Goal: Information Seeking & Learning: Check status

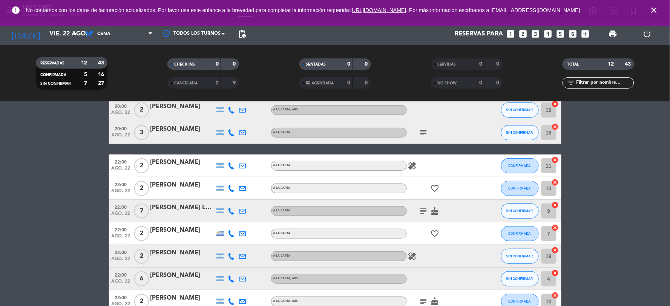
scroll to position [126, 0]
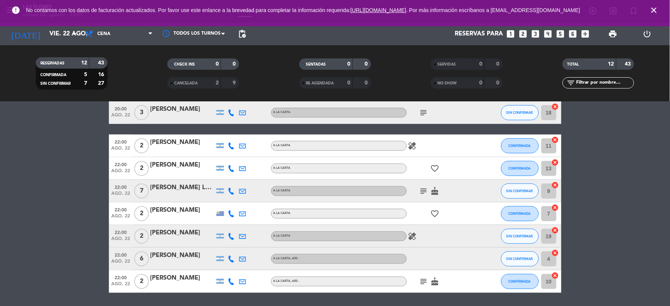
click at [436, 283] on icon "cake" at bounding box center [434, 281] width 9 height 9
click at [424, 283] on icon "subject" at bounding box center [423, 281] width 9 height 9
click at [415, 240] on icon "healing" at bounding box center [412, 236] width 9 height 9
click at [432, 211] on icon "favorite_border" at bounding box center [434, 213] width 9 height 9
click at [420, 187] on icon "subject" at bounding box center [423, 191] width 9 height 9
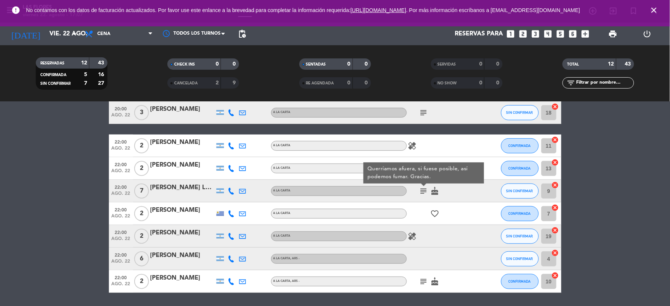
click at [436, 188] on icon "cake" at bounding box center [434, 191] width 9 height 9
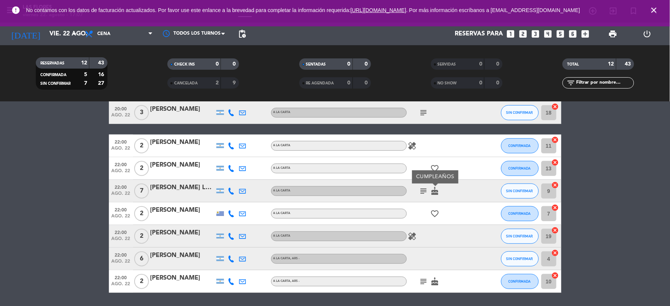
click at [432, 170] on div "CUMPLEAÑOS" at bounding box center [435, 176] width 46 height 13
click at [430, 162] on div "favorite_border" at bounding box center [441, 168] width 68 height 22
click at [433, 166] on icon "favorite_border" at bounding box center [434, 168] width 9 height 9
drag, startPoint x: 406, startPoint y: 137, endPoint x: 406, endPoint y: 141, distance: 3.8
click at [406, 139] on div "22:00 [DATE] 2 [PERSON_NAME] A LA CARTA healing CONFIRMADA 11 cancel" at bounding box center [335, 146] width 452 height 23
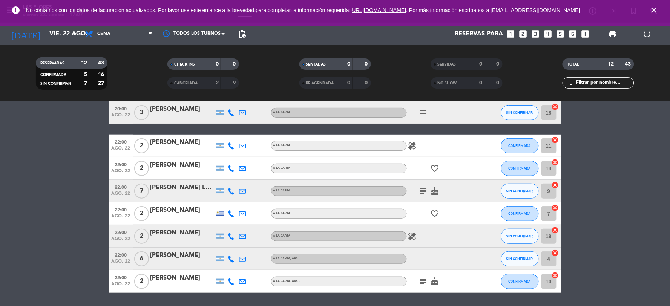
click at [413, 144] on icon "healing" at bounding box center [412, 145] width 9 height 9
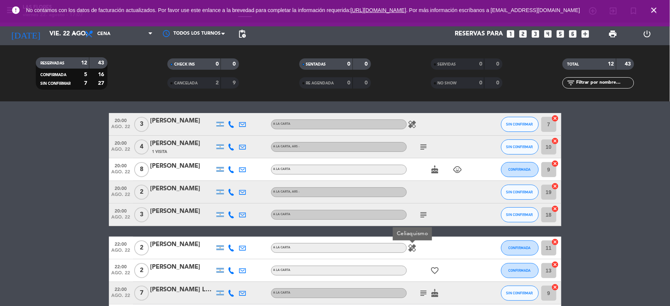
scroll to position [0, 0]
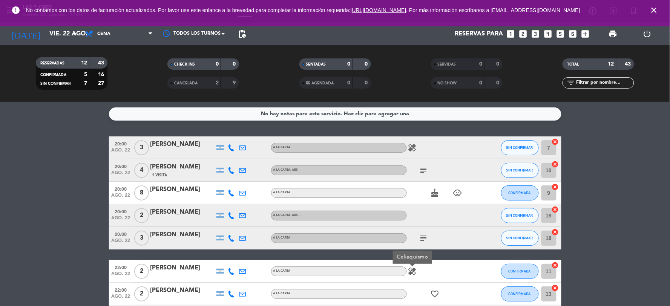
click at [423, 234] on icon "subject" at bounding box center [423, 238] width 9 height 9
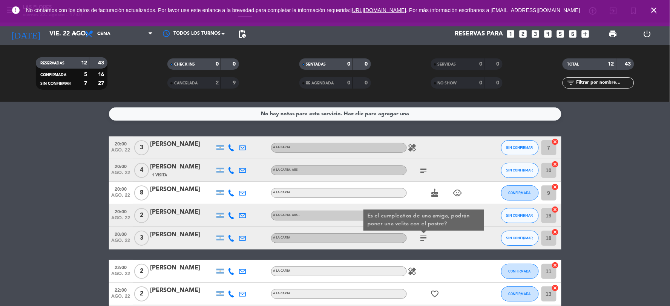
click at [433, 191] on icon "cake" at bounding box center [434, 192] width 9 height 9
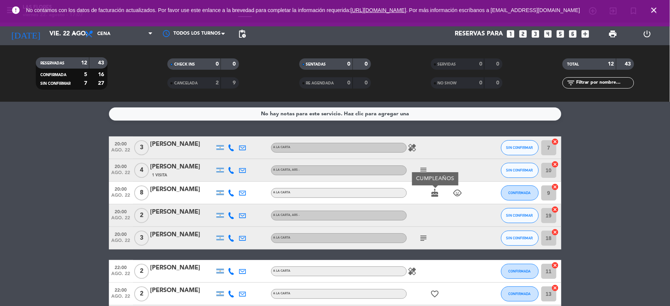
click at [457, 194] on icon "child_care" at bounding box center [457, 192] width 9 height 9
click at [429, 171] on span "subject" at bounding box center [423, 170] width 11 height 9
click at [427, 170] on icon "subject" at bounding box center [423, 170] width 9 height 9
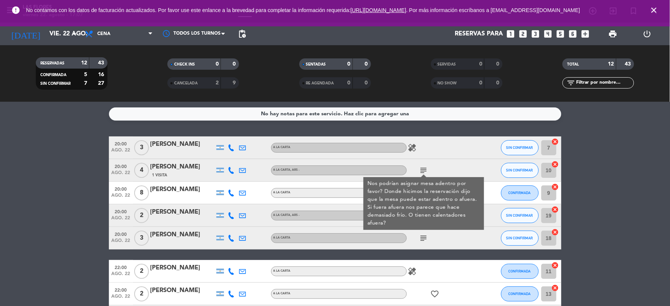
click at [413, 150] on icon "healing" at bounding box center [412, 147] width 9 height 9
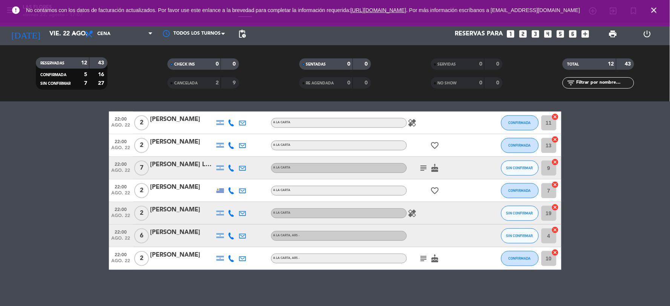
scroll to position [150, 0]
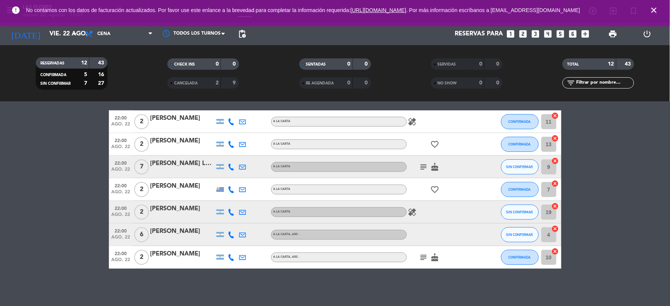
click at [433, 167] on icon "cake" at bounding box center [434, 166] width 9 height 9
click at [423, 166] on icon "subject" at bounding box center [423, 166] width 9 height 9
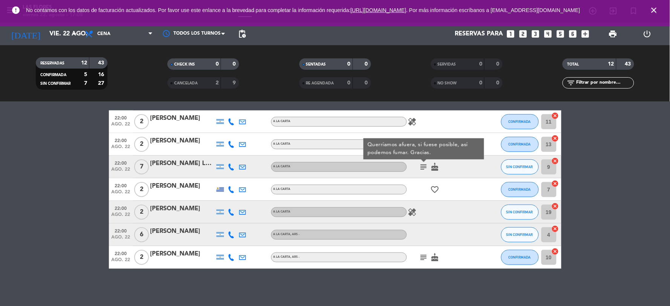
click at [461, 167] on div "subject Querríamos afuera, si fuese posible, así podemos fumar. Gracias. cake" at bounding box center [441, 167] width 68 height 22
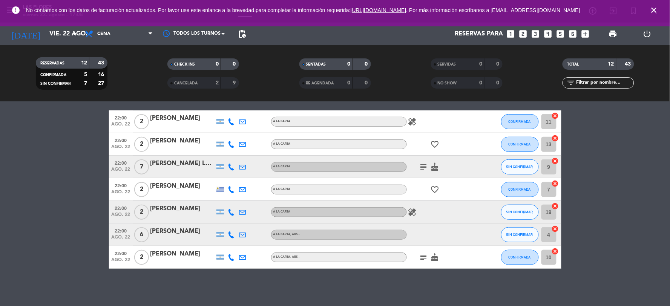
click at [422, 167] on icon "subject" at bounding box center [423, 166] width 9 height 9
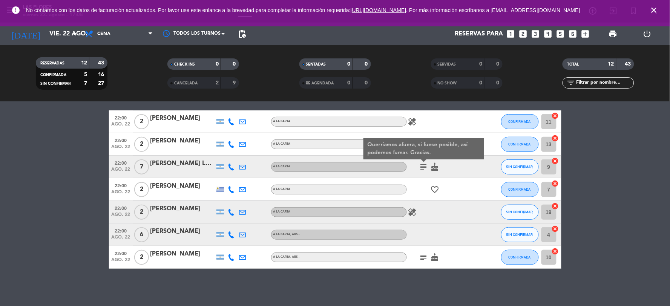
click at [447, 166] on div "subject Querríamos afuera, si fuese posible, así podemos fumar. Gracias. cake" at bounding box center [441, 167] width 68 height 22
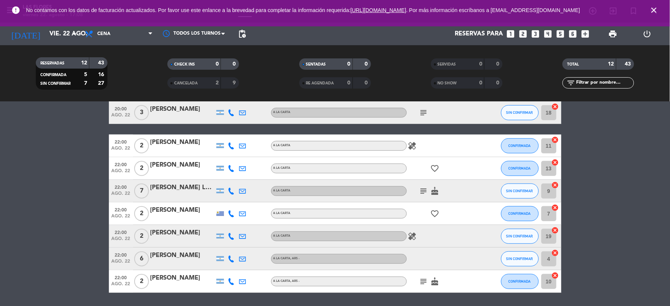
scroll to position [0, 0]
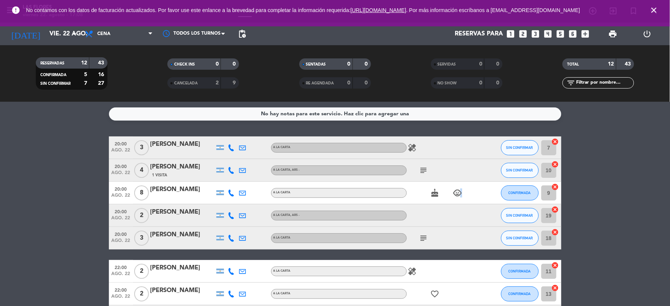
click at [456, 193] on icon "child_care" at bounding box center [457, 192] width 9 height 9
click at [432, 198] on div "cake child_care 1" at bounding box center [441, 193] width 68 height 22
click at [433, 196] on icon "cake" at bounding box center [434, 192] width 9 height 9
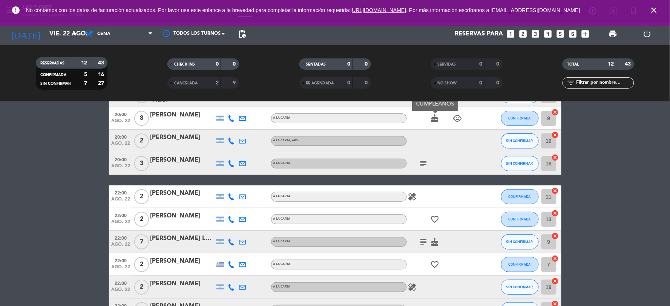
scroll to position [126, 0]
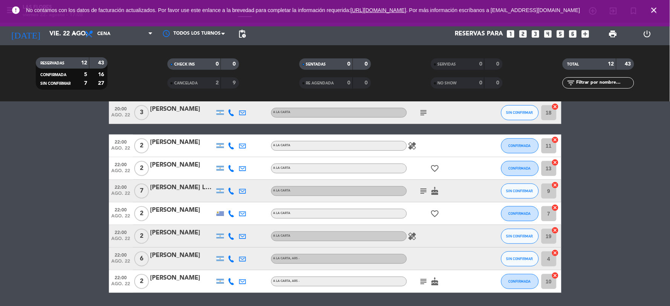
click at [424, 193] on icon "subject" at bounding box center [423, 191] width 9 height 9
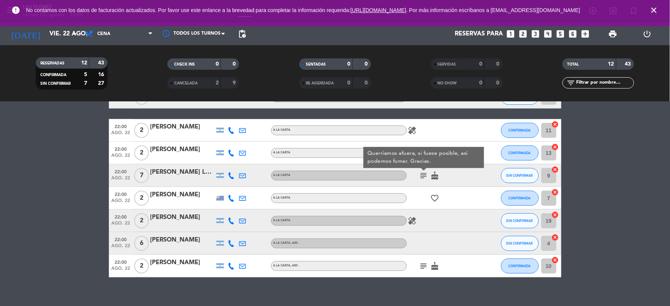
scroll to position [150, 0]
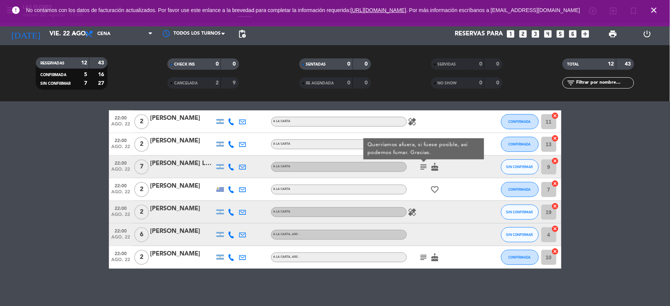
click at [423, 234] on div at bounding box center [441, 235] width 68 height 22
